Goal: Task Accomplishment & Management: Use online tool/utility

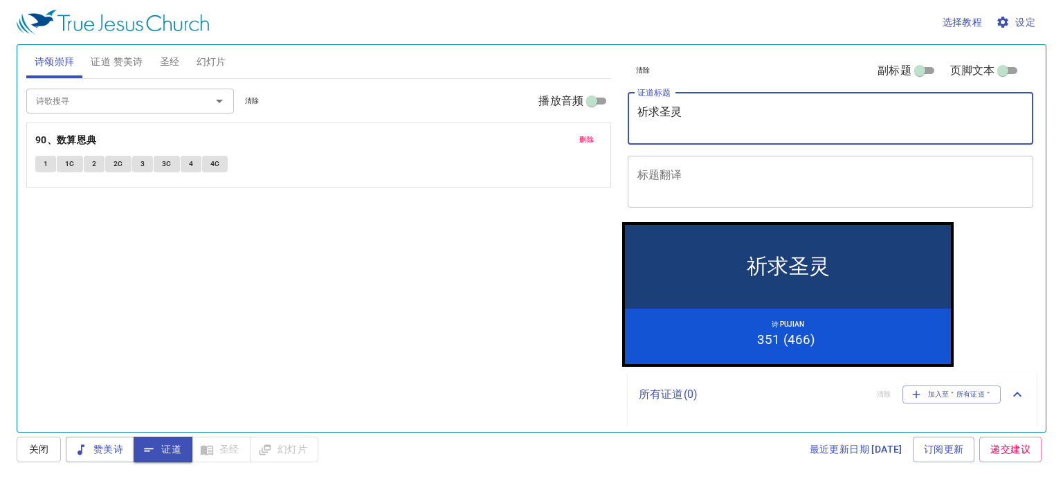
drag, startPoint x: 696, startPoint y: 116, endPoint x: 715, endPoint y: 91, distance: 31.1
click at [696, 113] on textarea "祈求圣灵" at bounding box center [830, 118] width 386 height 26
type textarea "祈"
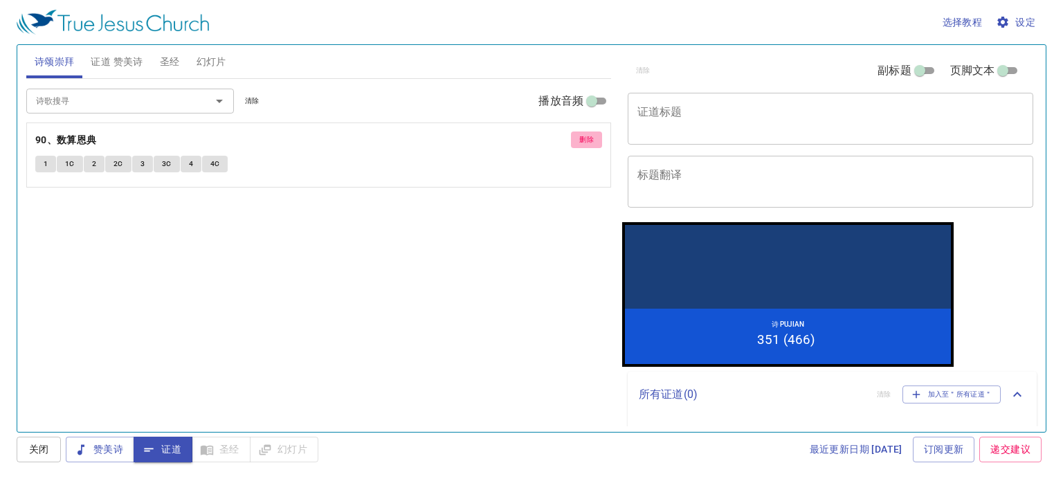
click at [587, 139] on span "删除" at bounding box center [586, 140] width 15 height 12
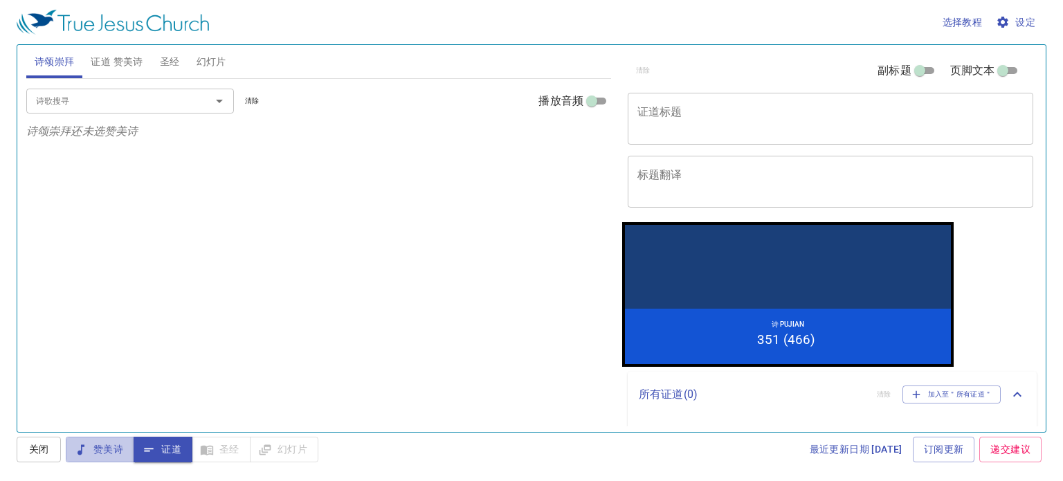
drag, startPoint x: 102, startPoint y: 449, endPoint x: 107, endPoint y: 434, distance: 16.0
click at [0, 0] on span "赞美诗" at bounding box center [0, 0] width 0 height 0
drag, startPoint x: 109, startPoint y: 55, endPoint x: 122, endPoint y: 55, distance: 13.2
click at [109, 55] on span "证道 赞美诗" at bounding box center [117, 61] width 52 height 17
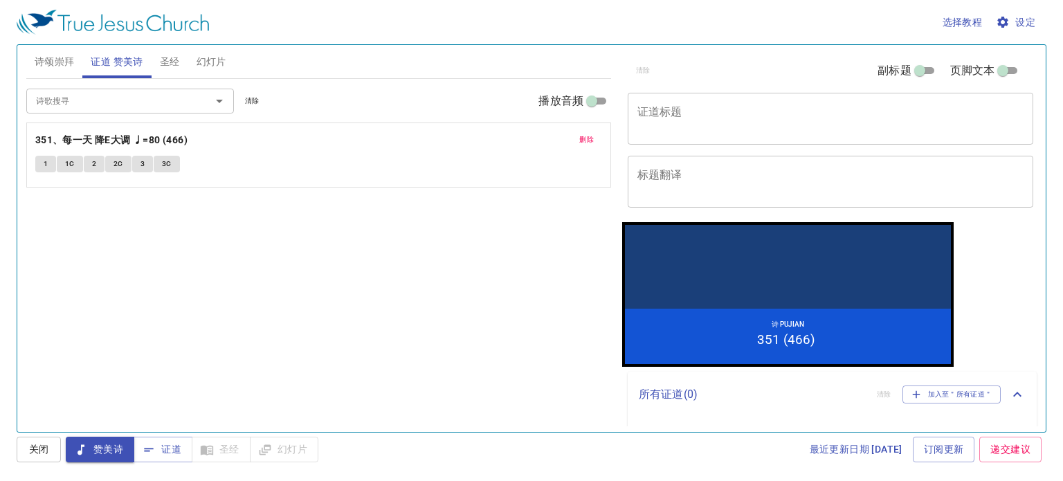
click at [596, 137] on button "删除" at bounding box center [586, 139] width 31 height 17
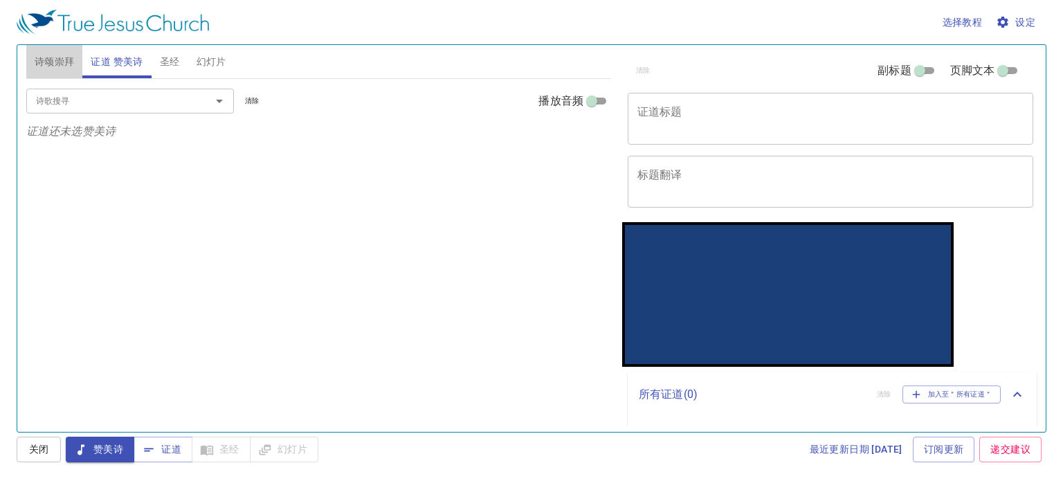
click at [51, 59] on span "诗颂崇拜" at bounding box center [55, 61] width 40 height 17
click at [85, 107] on input "诗歌搜寻" at bounding box center [109, 101] width 158 height 16
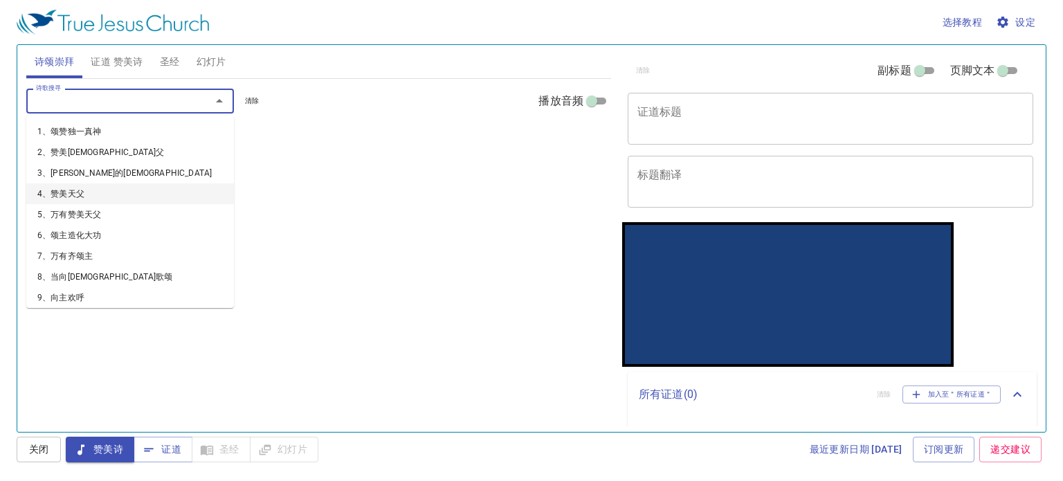
drag, startPoint x: 736, startPoint y: 17, endPoint x: 460, endPoint y: 140, distance: 302.2
click at [460, 140] on div "诗歌搜寻 诗歌搜寻 清除 播放音频 诗颂崇拜还未选赞美诗" at bounding box center [318, 249] width 585 height 341
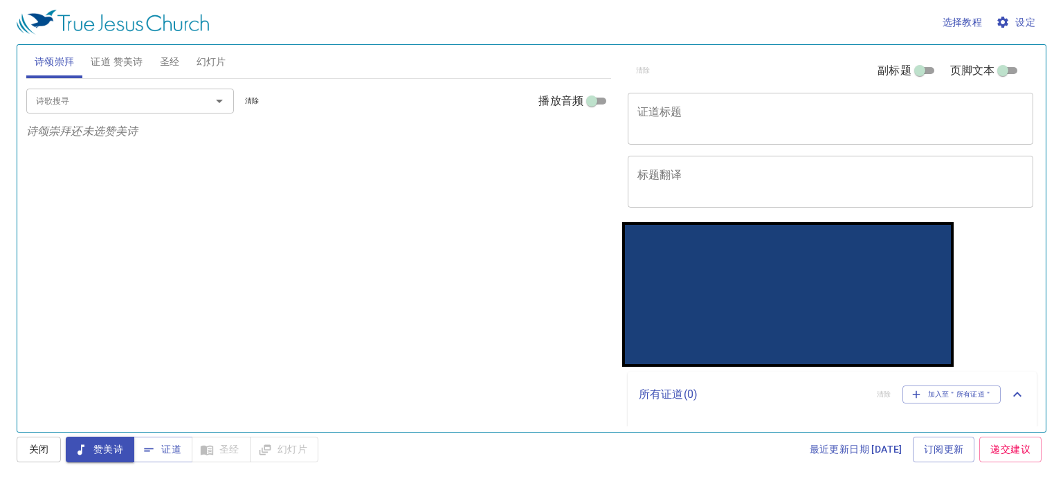
click at [138, 102] on input "诗歌搜寻" at bounding box center [109, 101] width 158 height 16
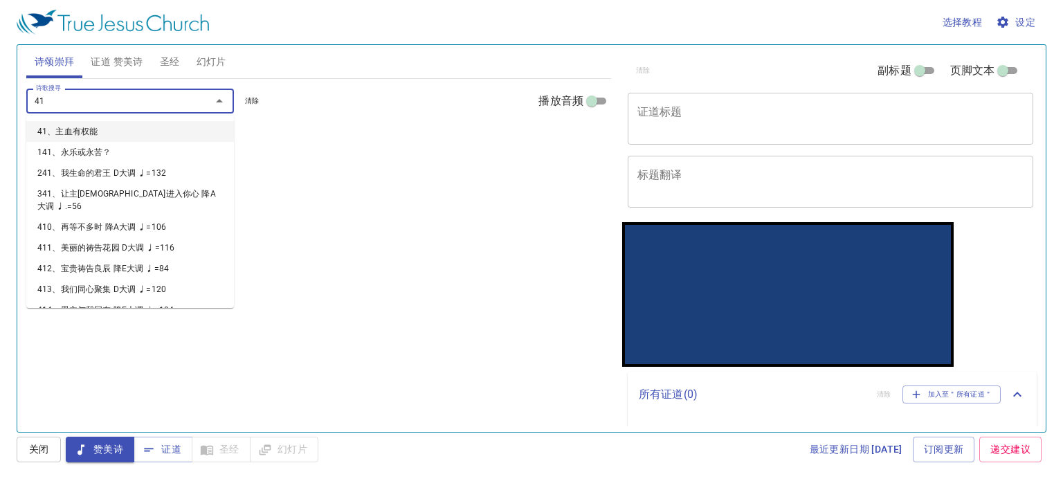
type input "418"
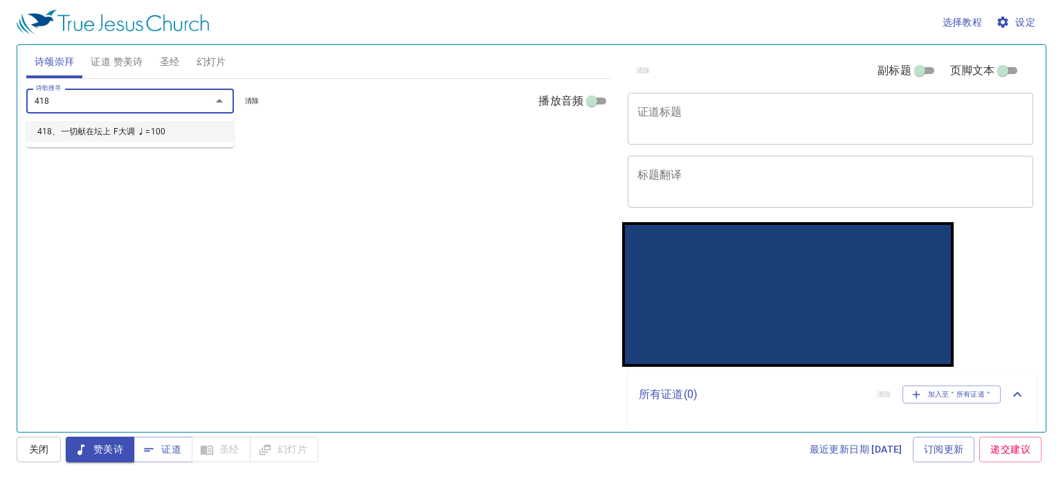
click at [0, 0] on li "418、一切献在坛上 F大调 ♩=100" at bounding box center [0, 0] width 0 height 0
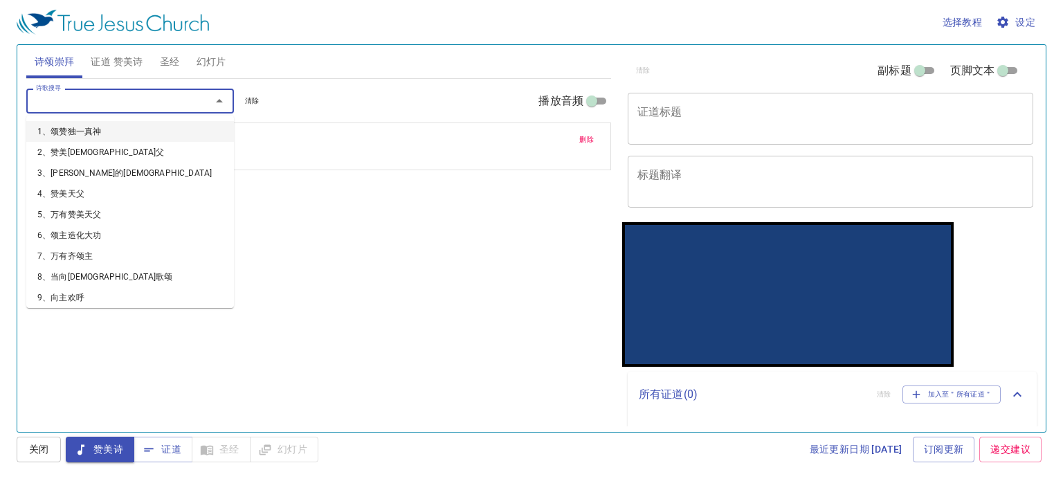
click at [123, 103] on input "诗歌搜寻" at bounding box center [109, 101] width 158 height 16
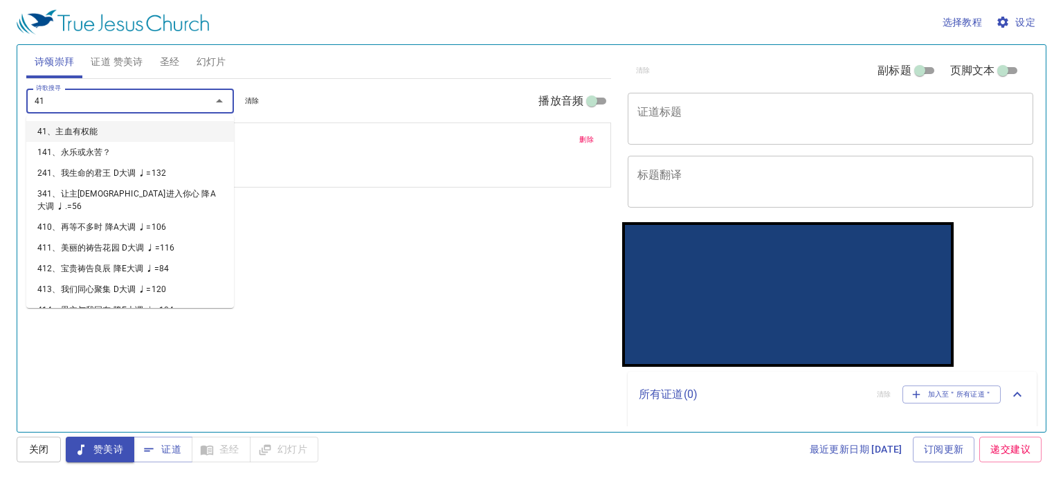
type input "419"
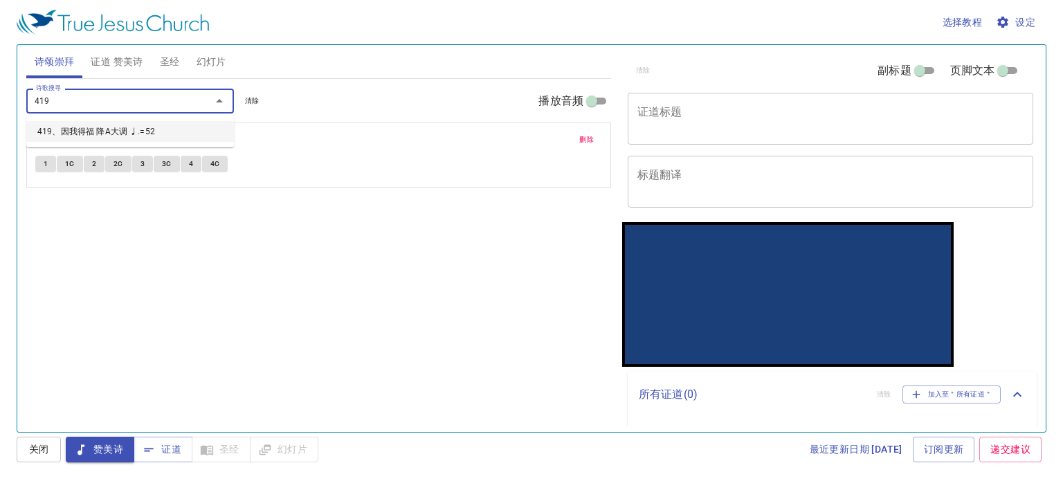
click at [102, 132] on li "419、因我得福 降A大调 ♩.=52" at bounding box center [130, 131] width 208 height 21
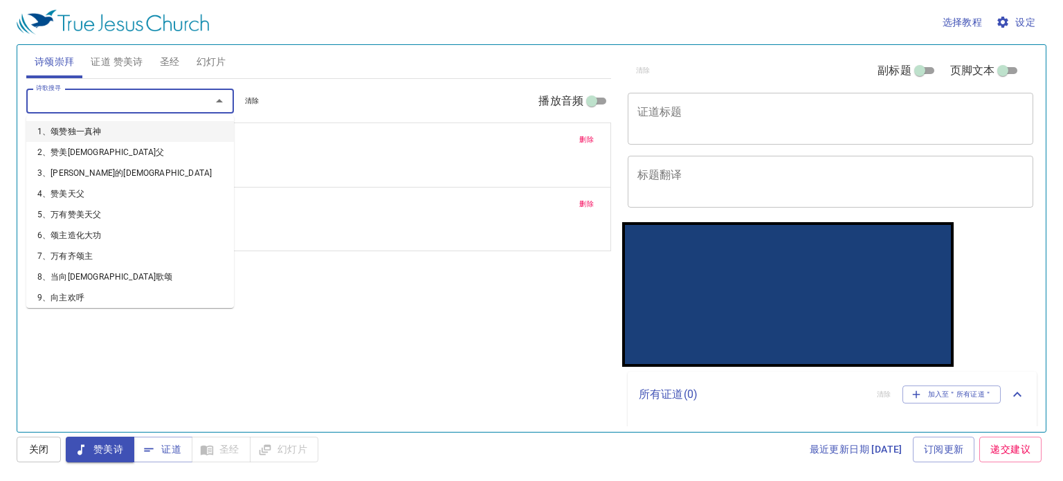
click at [97, 105] on input "诗歌搜寻" at bounding box center [109, 101] width 158 height 16
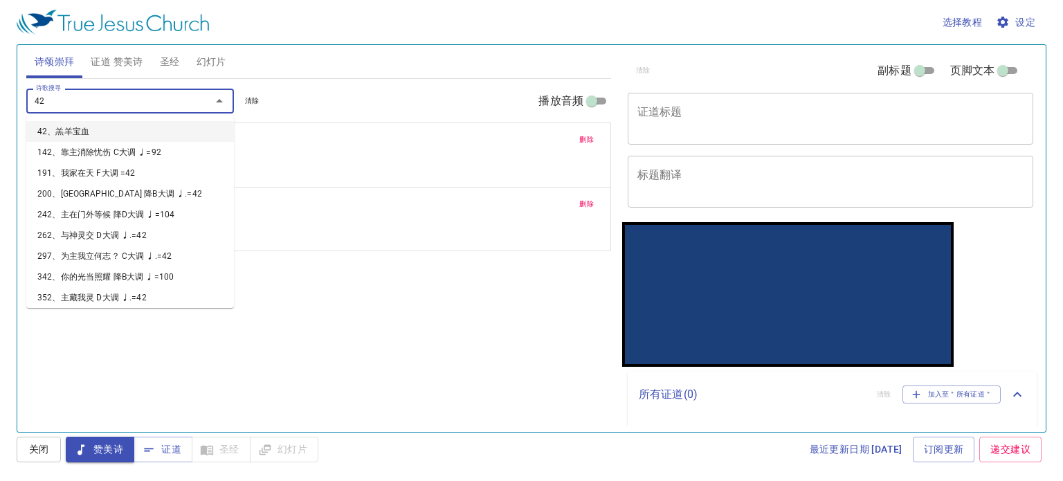
type input "429"
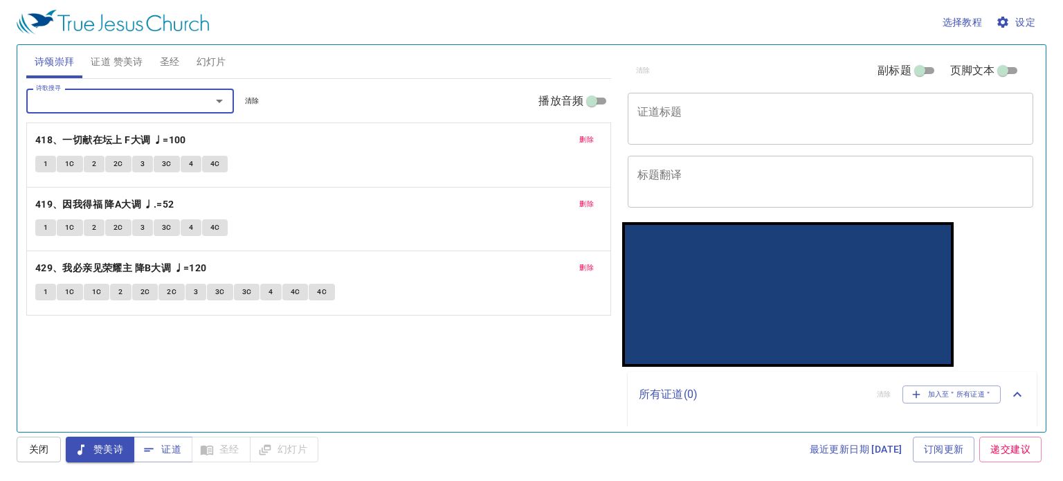
click at [590, 264] on span "删除" at bounding box center [586, 267] width 15 height 12
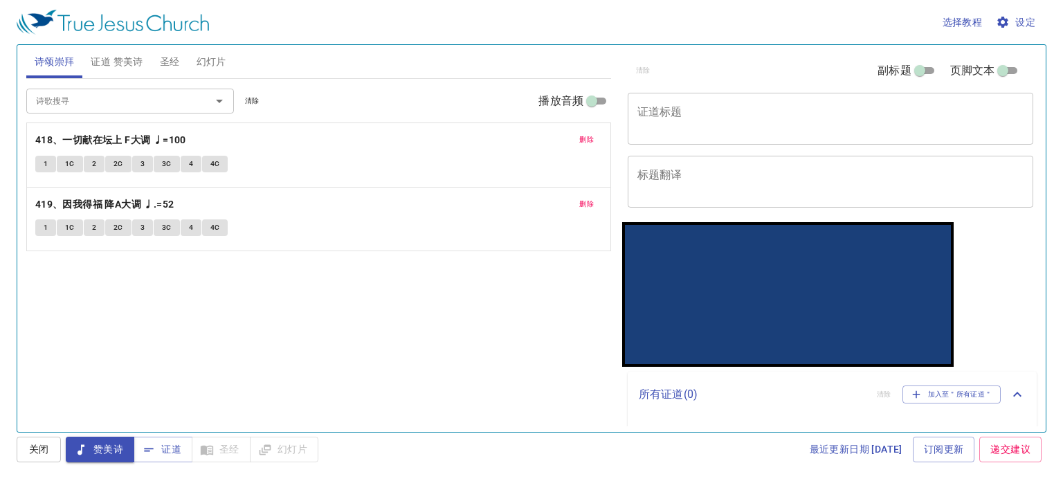
click at [98, 93] on input "诗歌搜寻" at bounding box center [109, 101] width 158 height 16
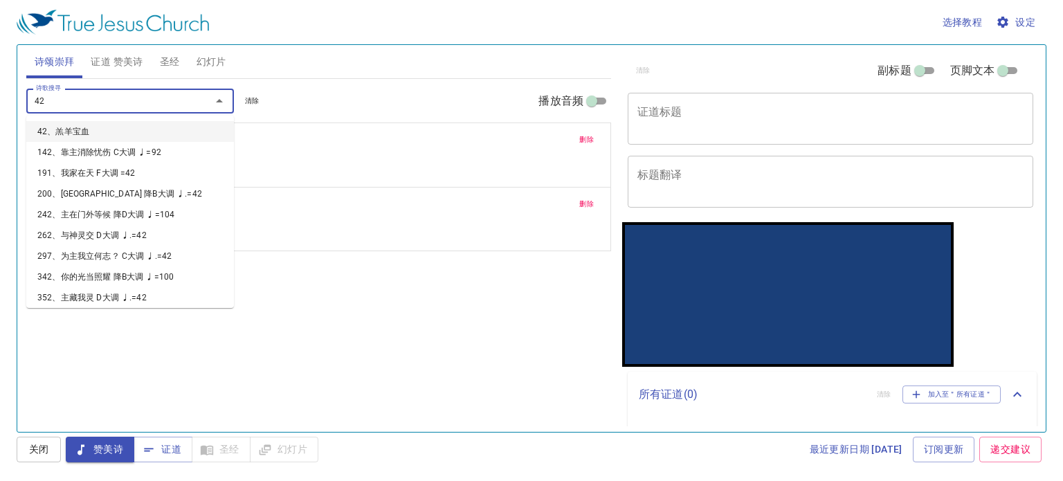
type input "429"
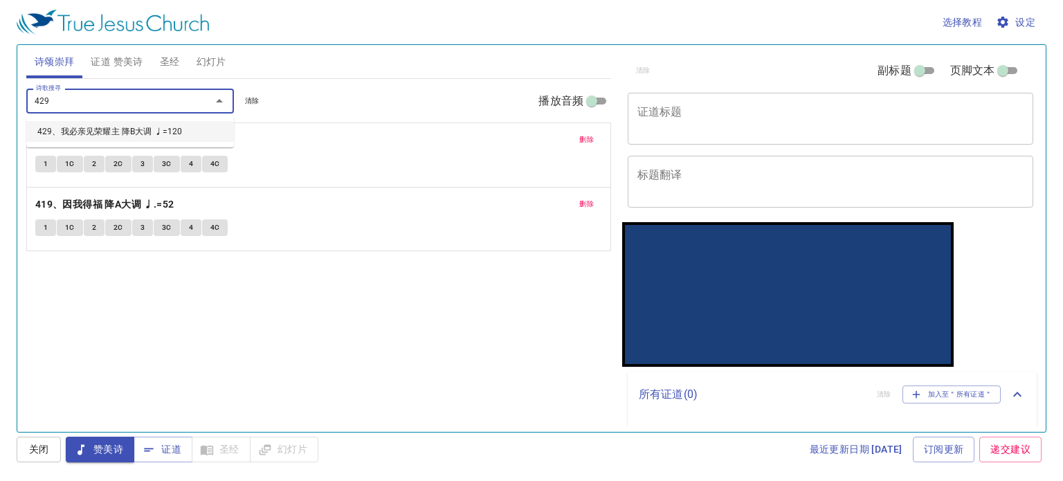
click at [131, 127] on li "429、我必亲见荣耀主 降B大调 ♩=120" at bounding box center [130, 131] width 208 height 21
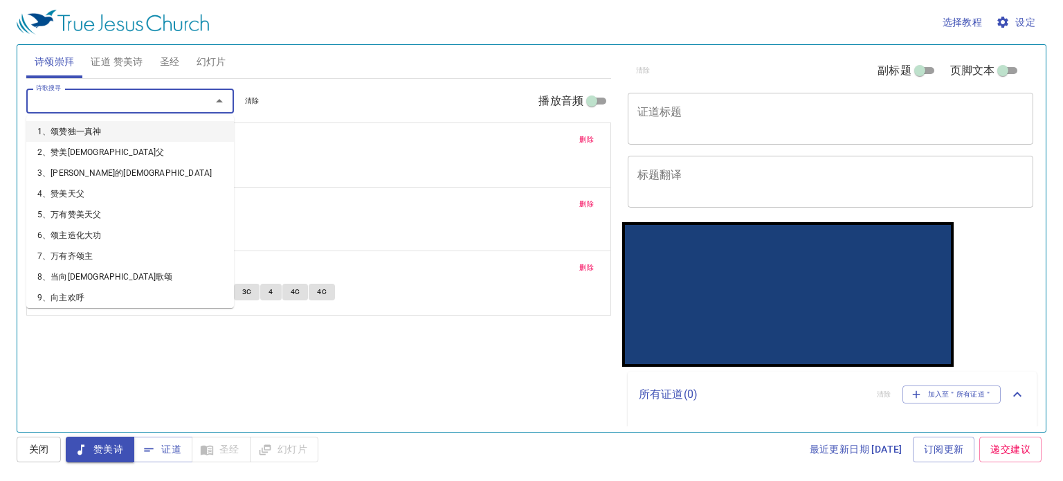
click at [125, 99] on input "诗歌搜寻" at bounding box center [109, 101] width 158 height 16
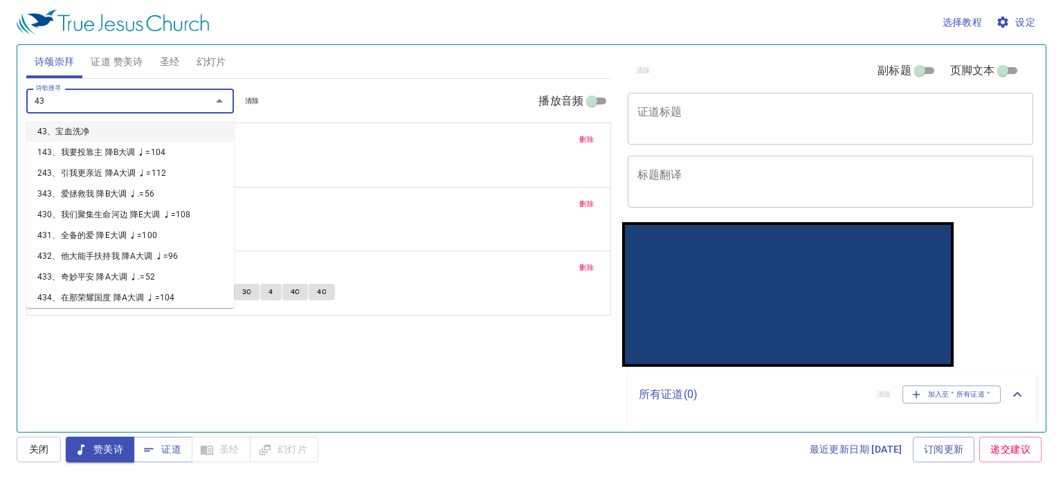
type input "430"
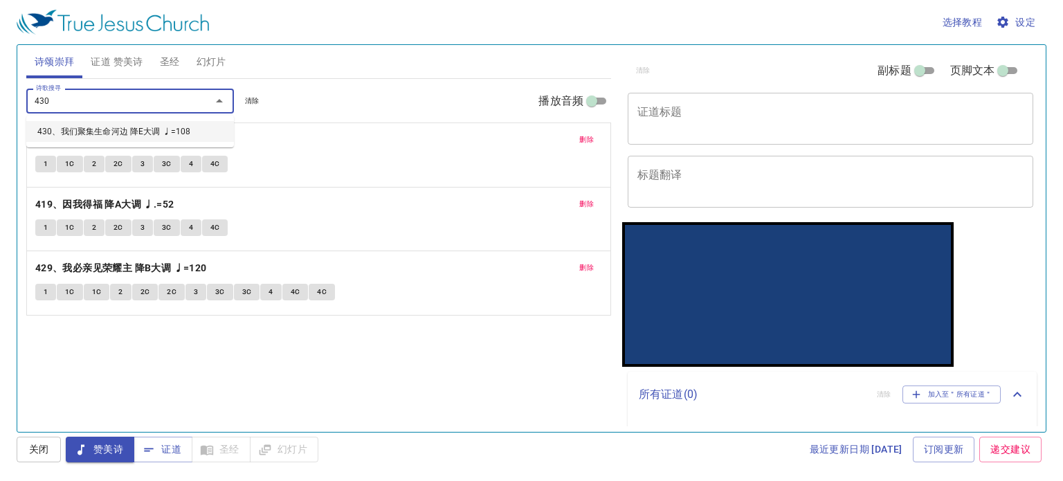
click at [93, 126] on li "430、我们聚集生命河边 降E大调 ♩=108" at bounding box center [130, 131] width 208 height 21
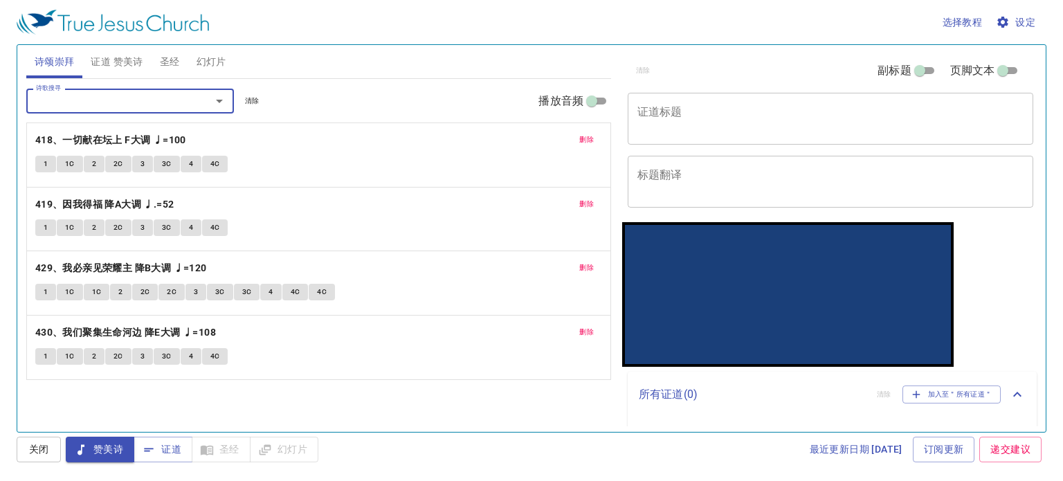
click at [213, 57] on span "幻灯片" at bounding box center [211, 61] width 30 height 17
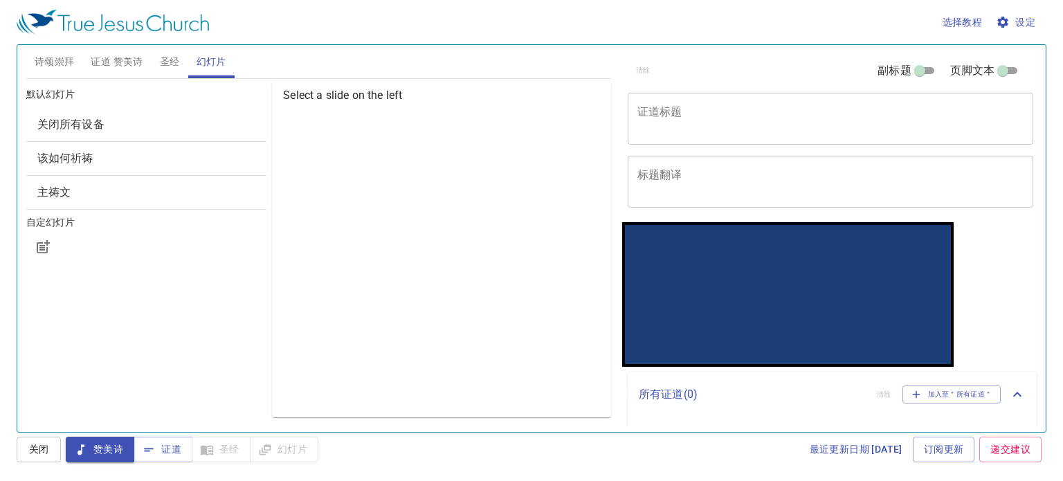
click at [155, 160] on span "该如何祈祷" at bounding box center [146, 158] width 219 height 17
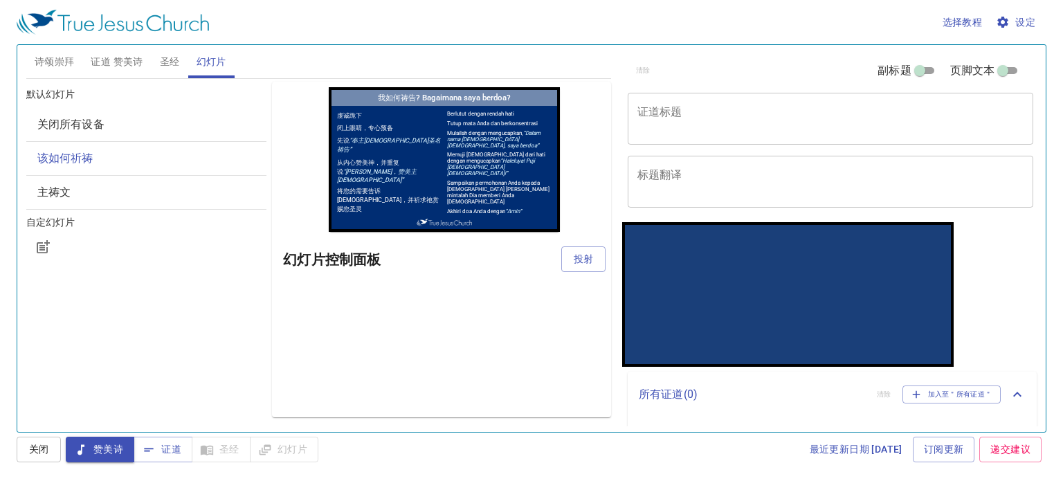
click at [578, 250] on span "投射" at bounding box center [583, 258] width 22 height 17
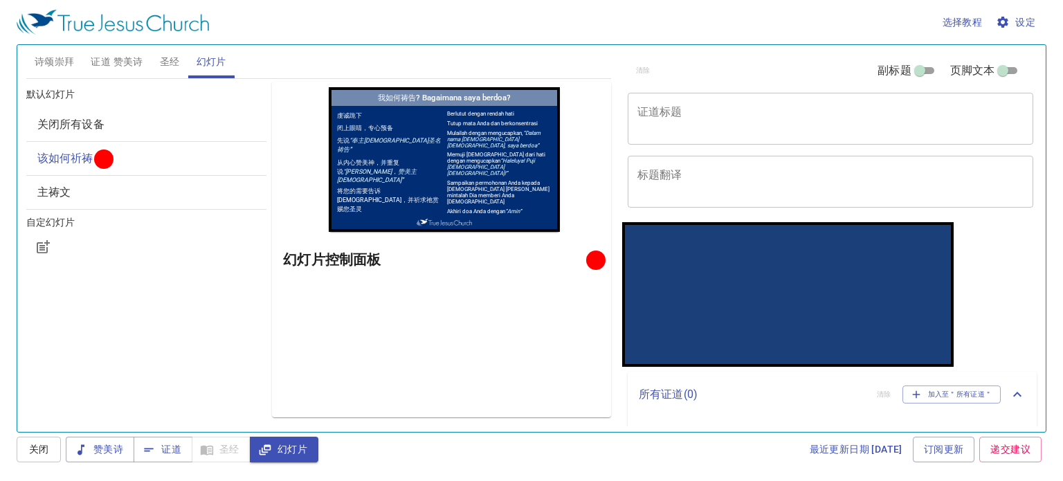
click at [56, 62] on span "诗颂崇拜" at bounding box center [55, 61] width 40 height 17
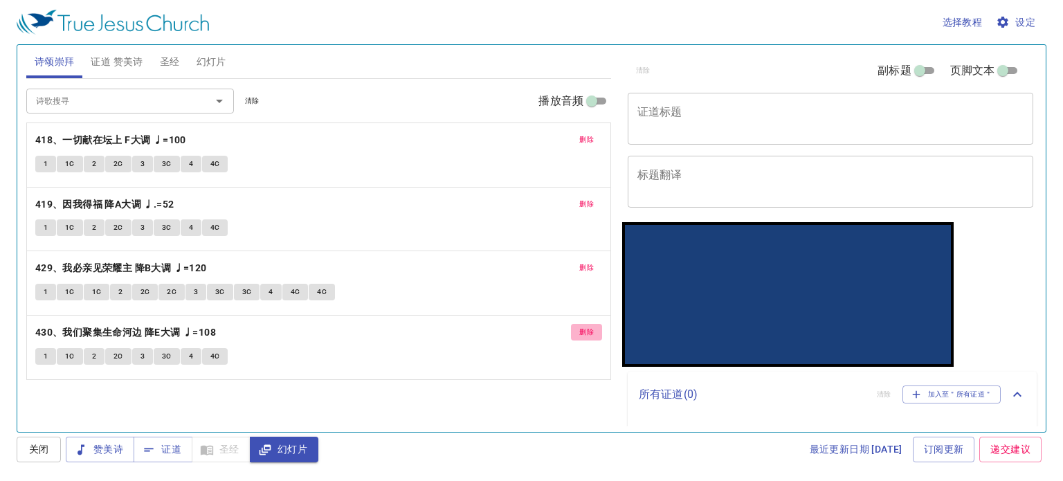
drag, startPoint x: 587, startPoint y: 331, endPoint x: 290, endPoint y: 225, distance: 315.3
click at [585, 331] on span "删除" at bounding box center [586, 332] width 15 height 12
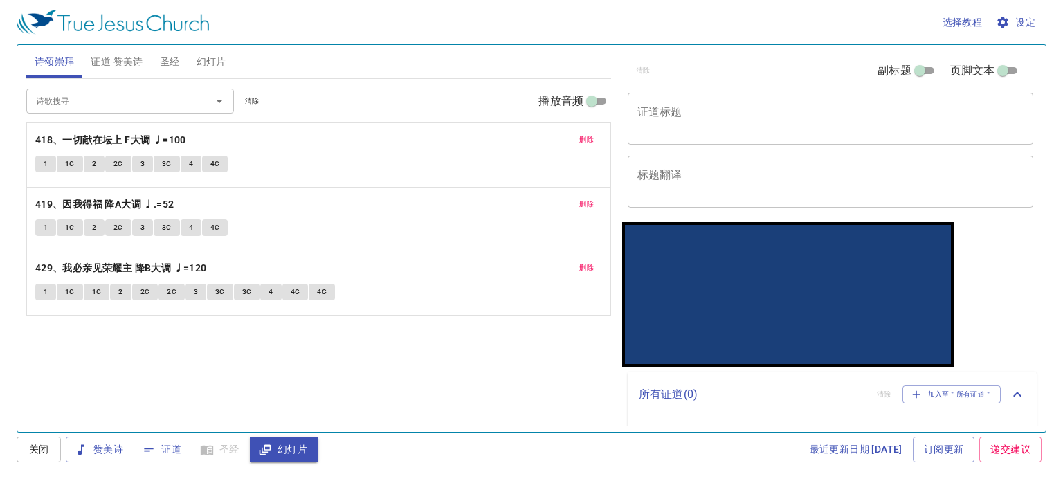
click at [152, 102] on input "诗歌搜寻" at bounding box center [109, 101] width 158 height 16
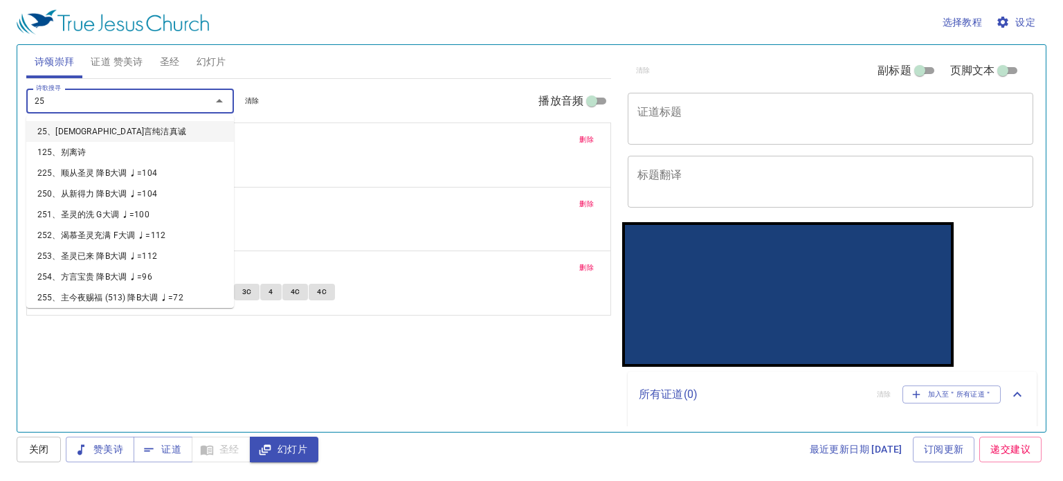
type input "250"
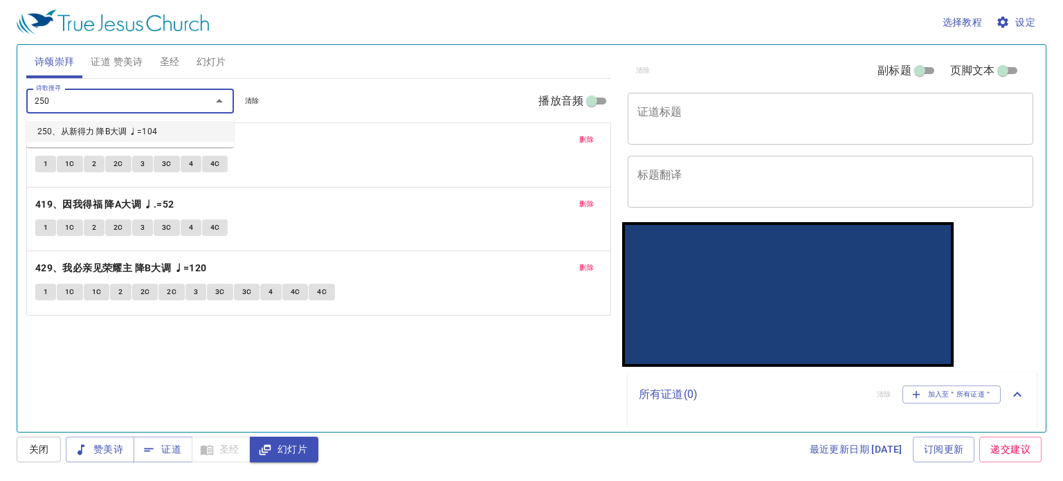
click at [0, 0] on li "250、从新得力 降B大调 ♩=104" at bounding box center [0, 0] width 0 height 0
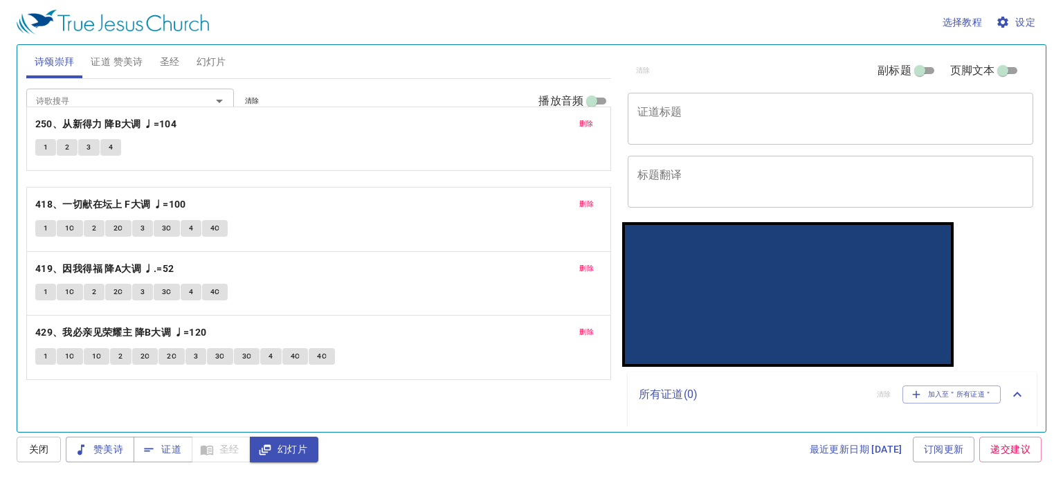
drag, startPoint x: 136, startPoint y: 329, endPoint x: 97, endPoint y: 120, distance: 212.6
click at [97, 120] on div "诗歌搜寻 诗歌搜寻 清除 播放音频 删除 418、一切献在坛上 F大调 ♩=100 1 1C 2 2C 3 3C 4 4C 删除 419、因我得福 降A大调 …" at bounding box center [318, 229] width 585 height 301
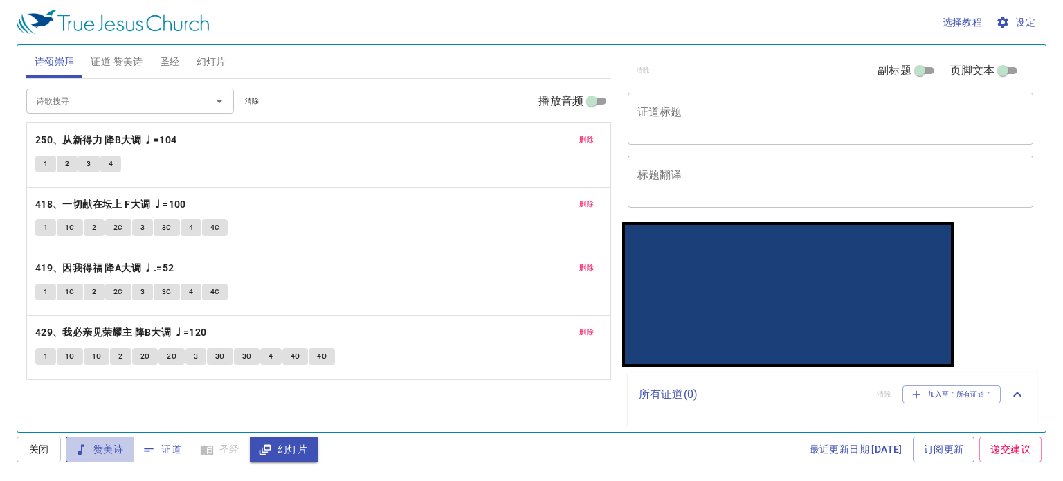
drag, startPoint x: 86, startPoint y: 452, endPoint x: 93, endPoint y: 452, distance: 7.6
click at [0, 0] on icon "button" at bounding box center [0, 0] width 0 height 0
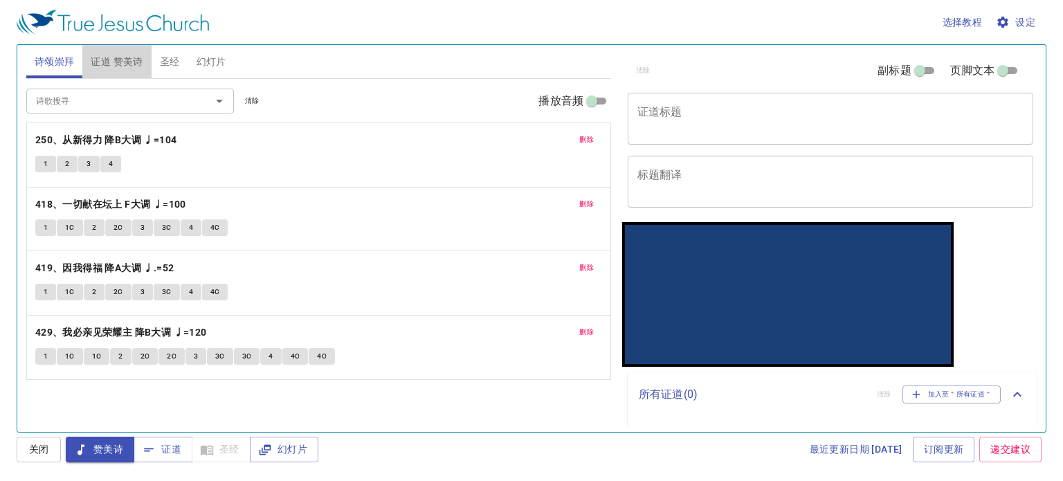
click at [102, 55] on span "证道 赞美诗" at bounding box center [117, 61] width 52 height 17
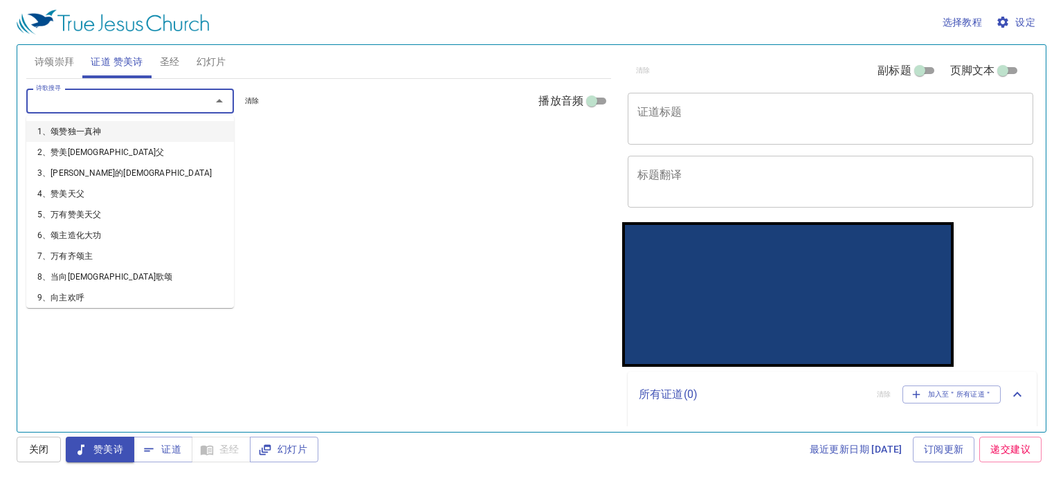
click at [144, 98] on input "诗歌搜寻" at bounding box center [109, 101] width 158 height 16
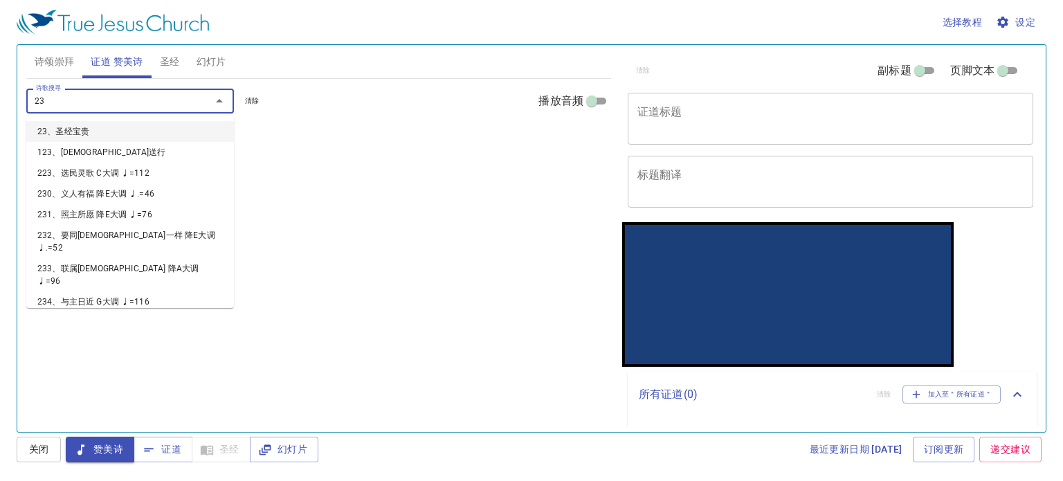
type input "238"
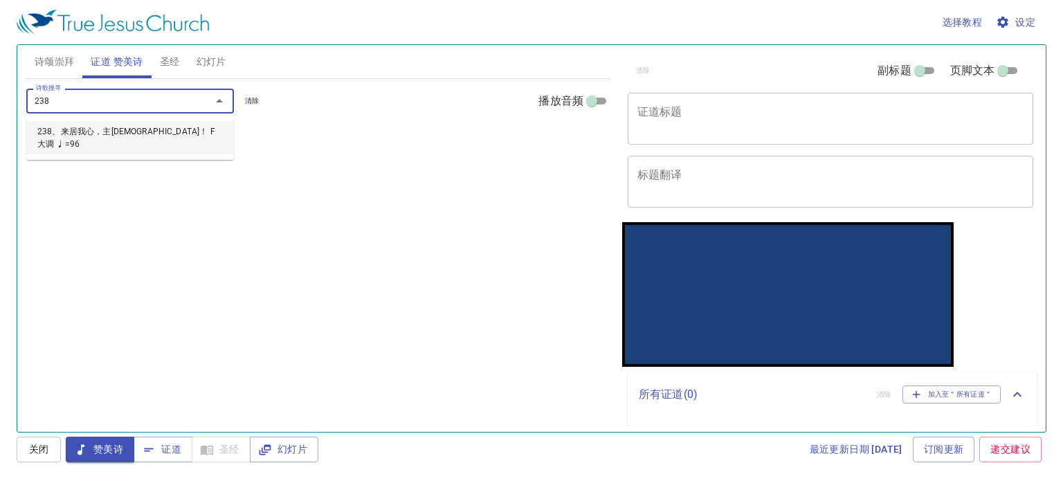
click at [109, 127] on li "238、来居我心，主耶稣！ F大调 ♩=96" at bounding box center [130, 137] width 208 height 33
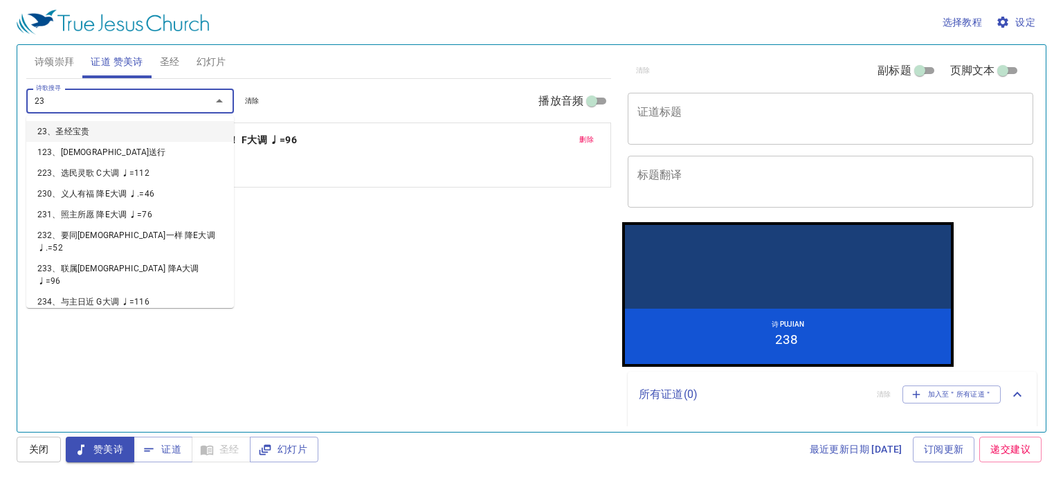
type input "239"
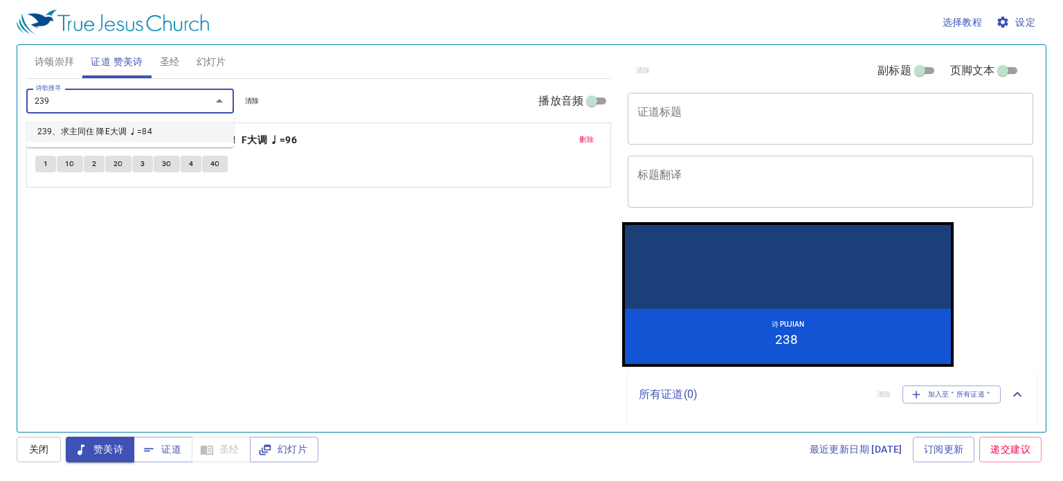
click at [125, 131] on li "239、求主同住 降E大调 ♩=84" at bounding box center [130, 131] width 208 height 21
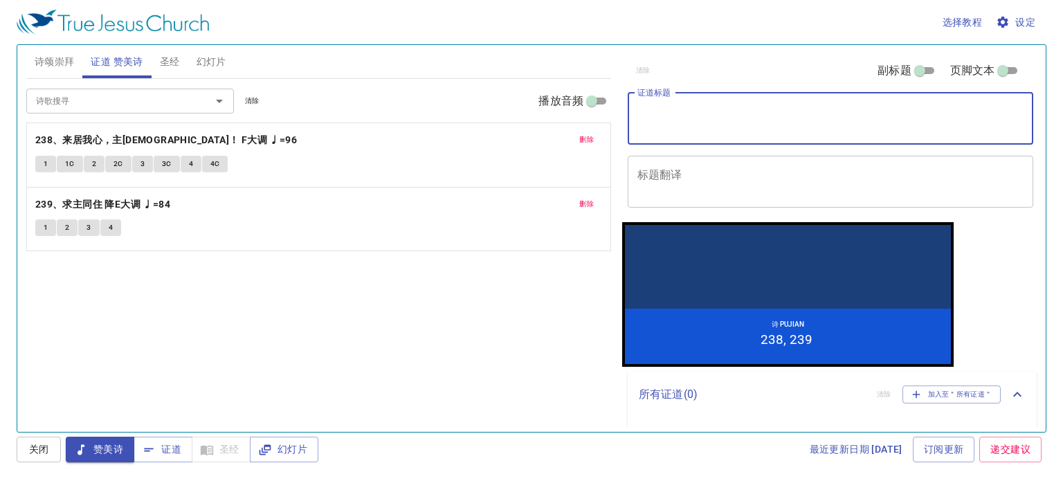
click at [0, 0] on textarea "证道标题" at bounding box center [0, 0] width 0 height 0
type textarea "1a"
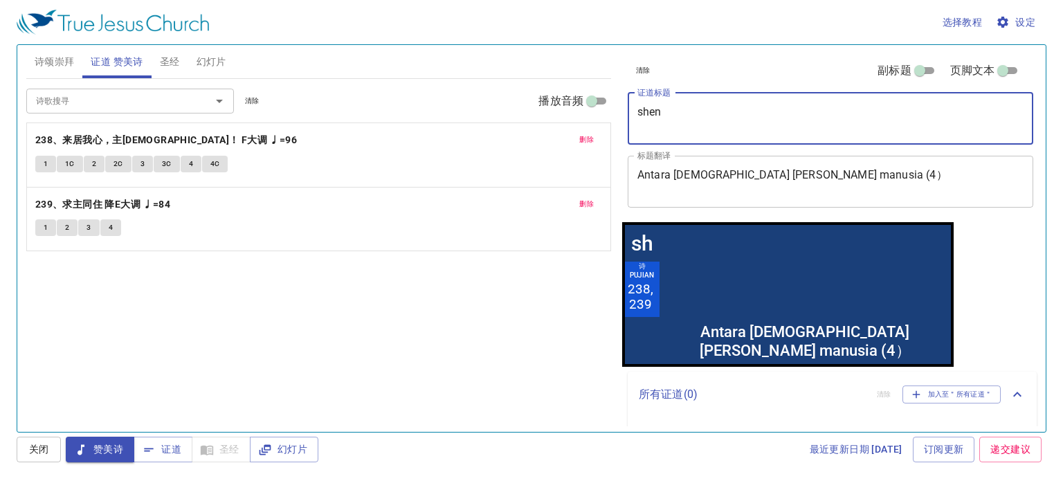
type textarea "神"
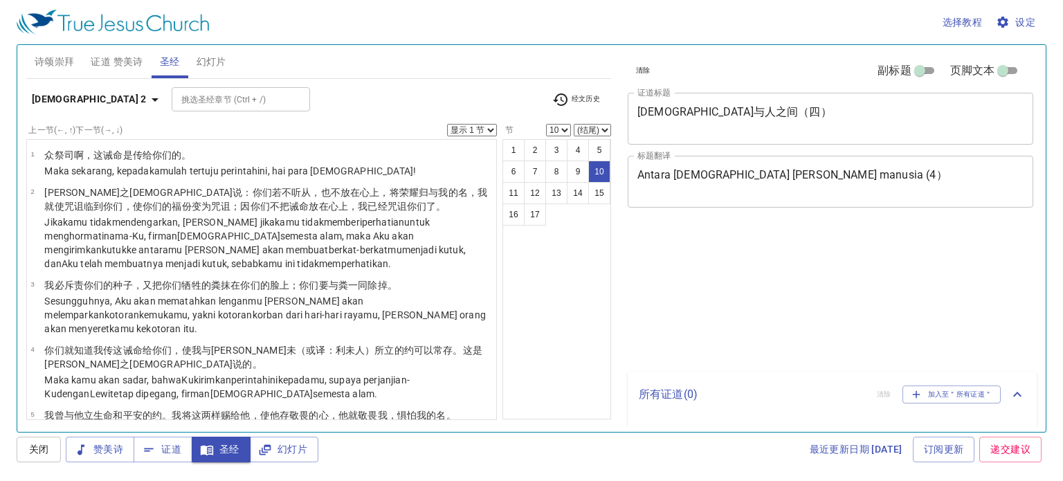
select select "10"
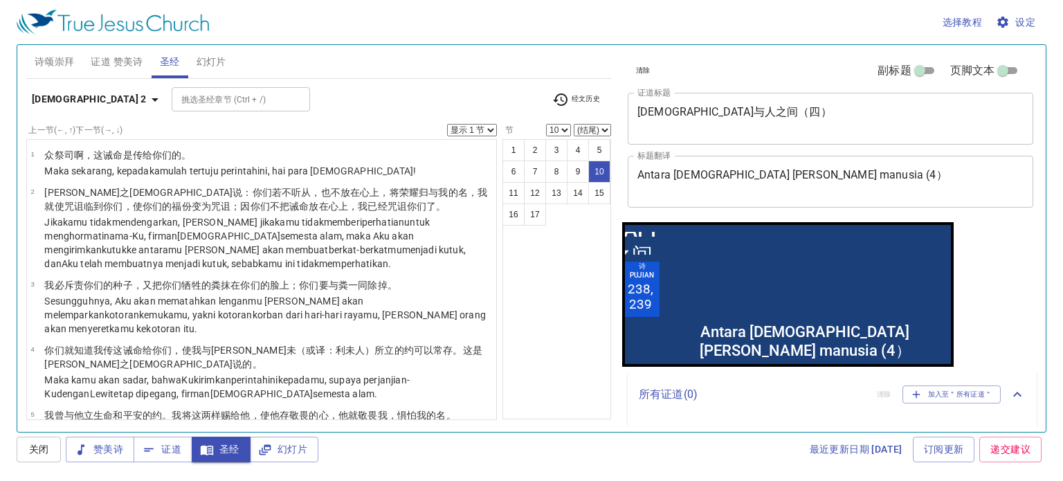
scroll to position [559, 0]
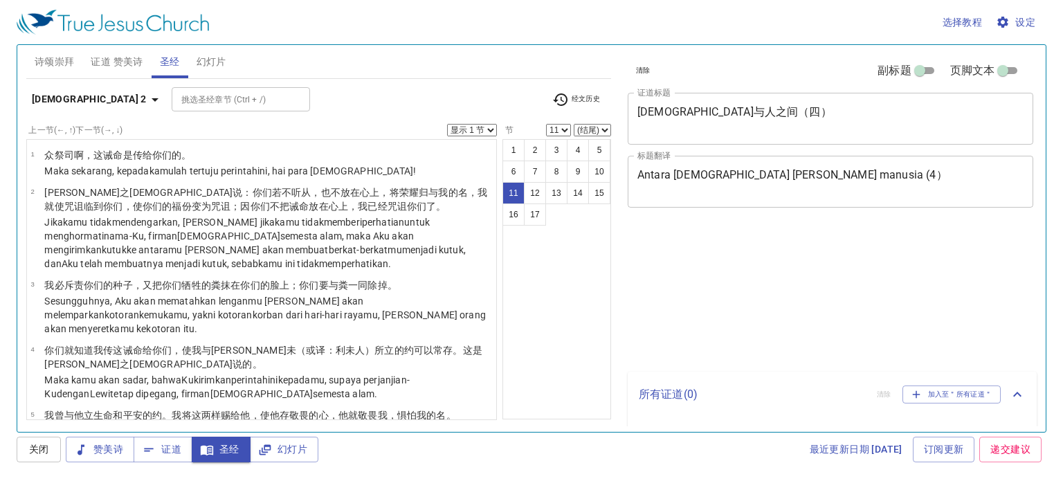
select select "11"
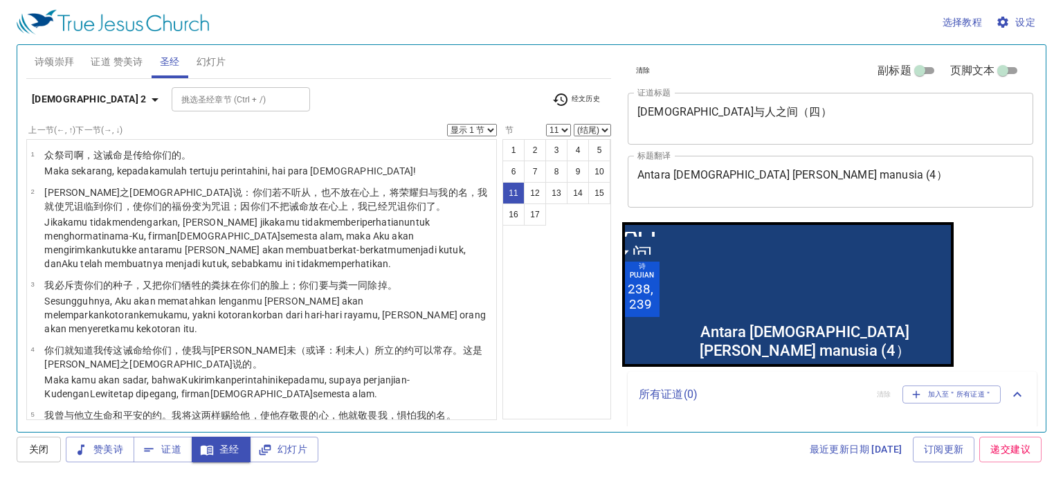
scroll to position [500, 0]
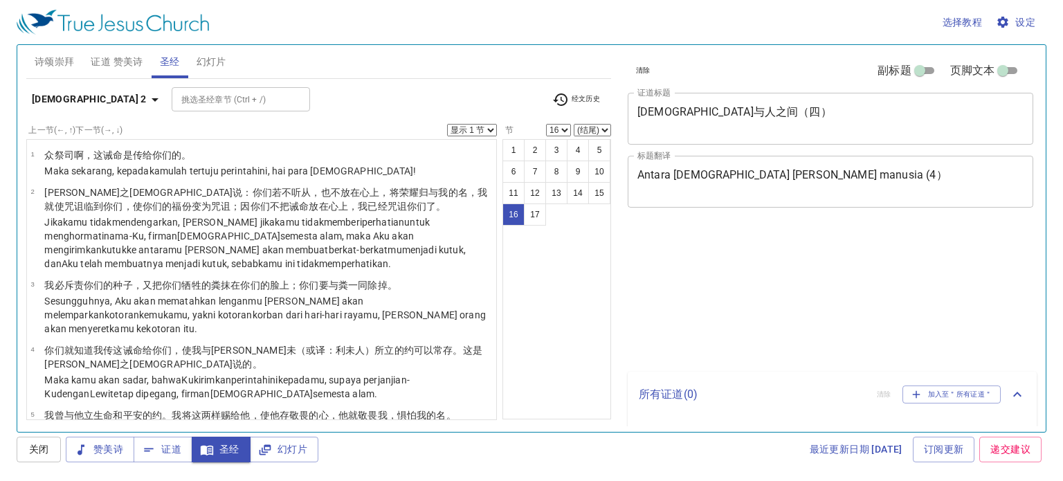
select select "16"
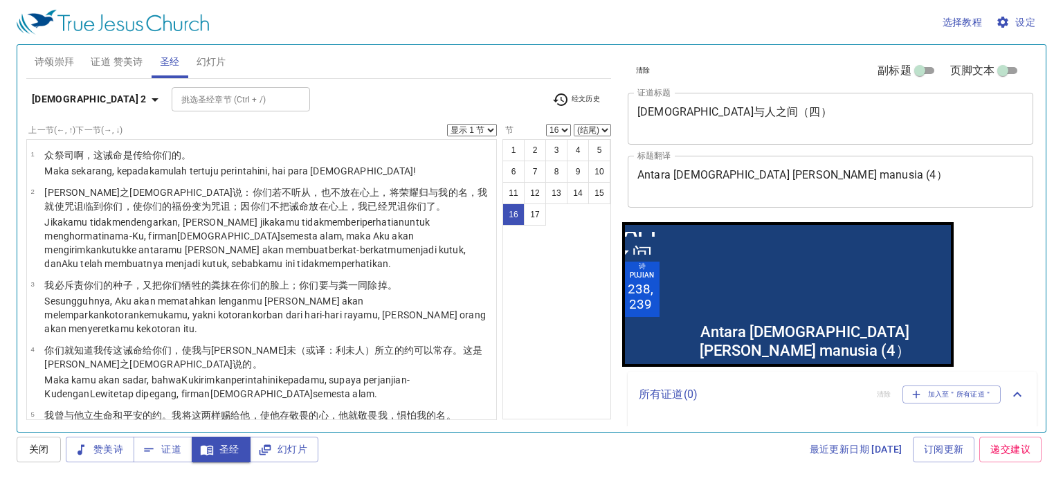
scroll to position [852, 0]
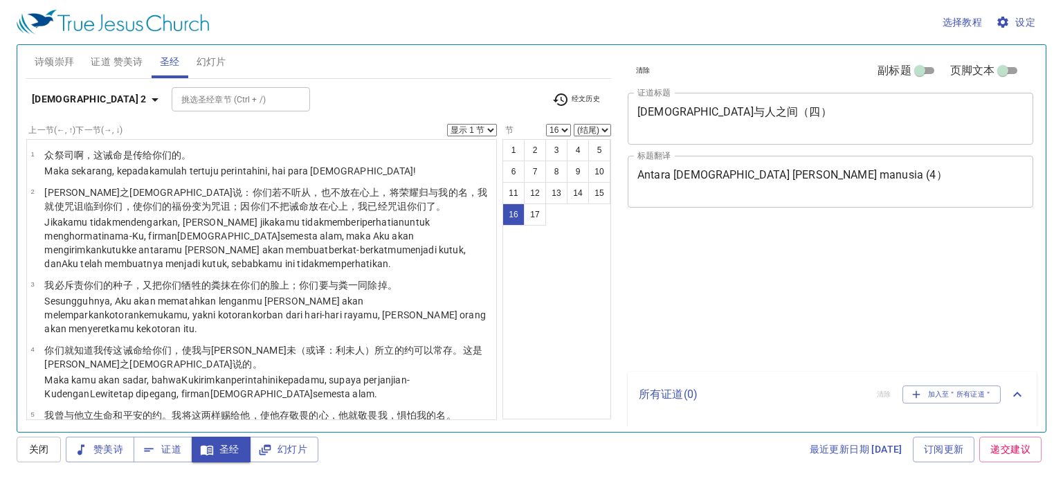
select select "16"
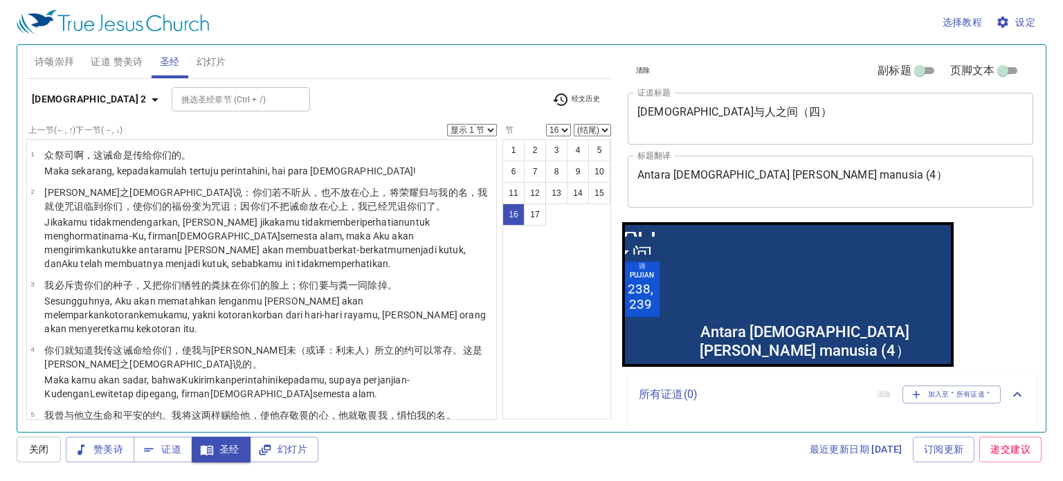
scroll to position [852, 0]
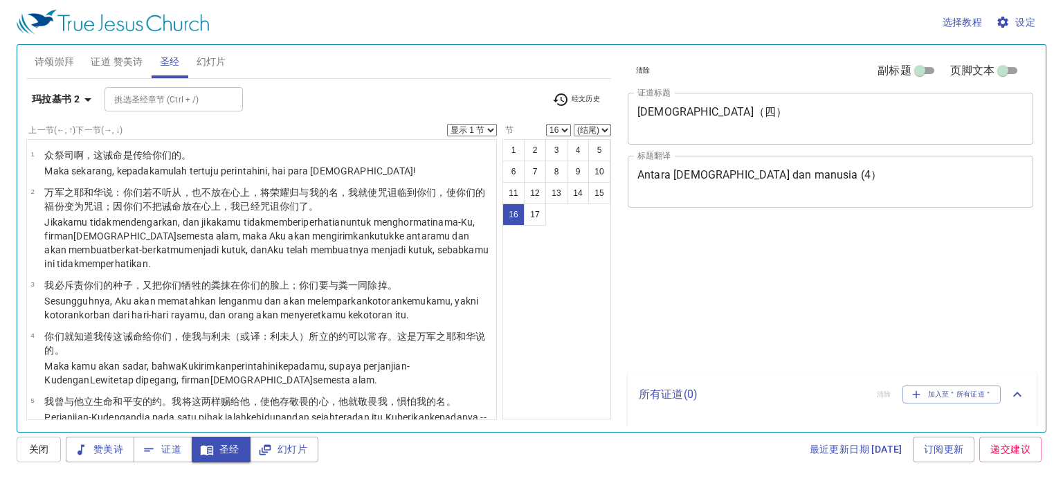
select select "16"
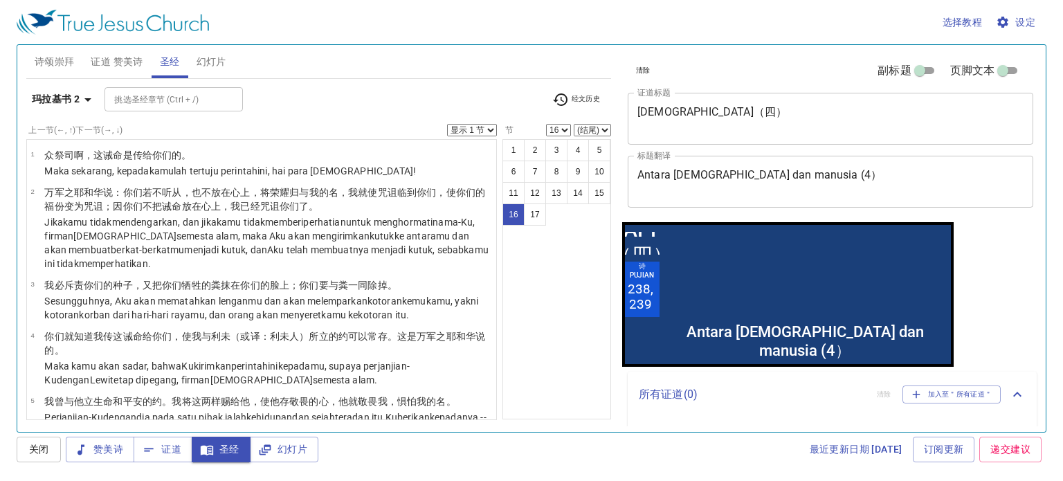
scroll to position [852, 0]
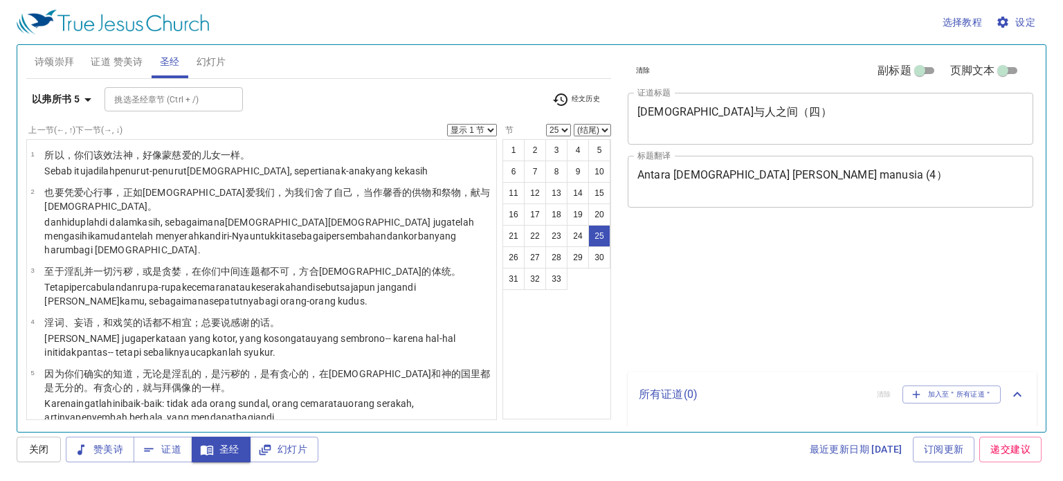
select select "25"
